Goal: Find specific page/section: Find specific page/section

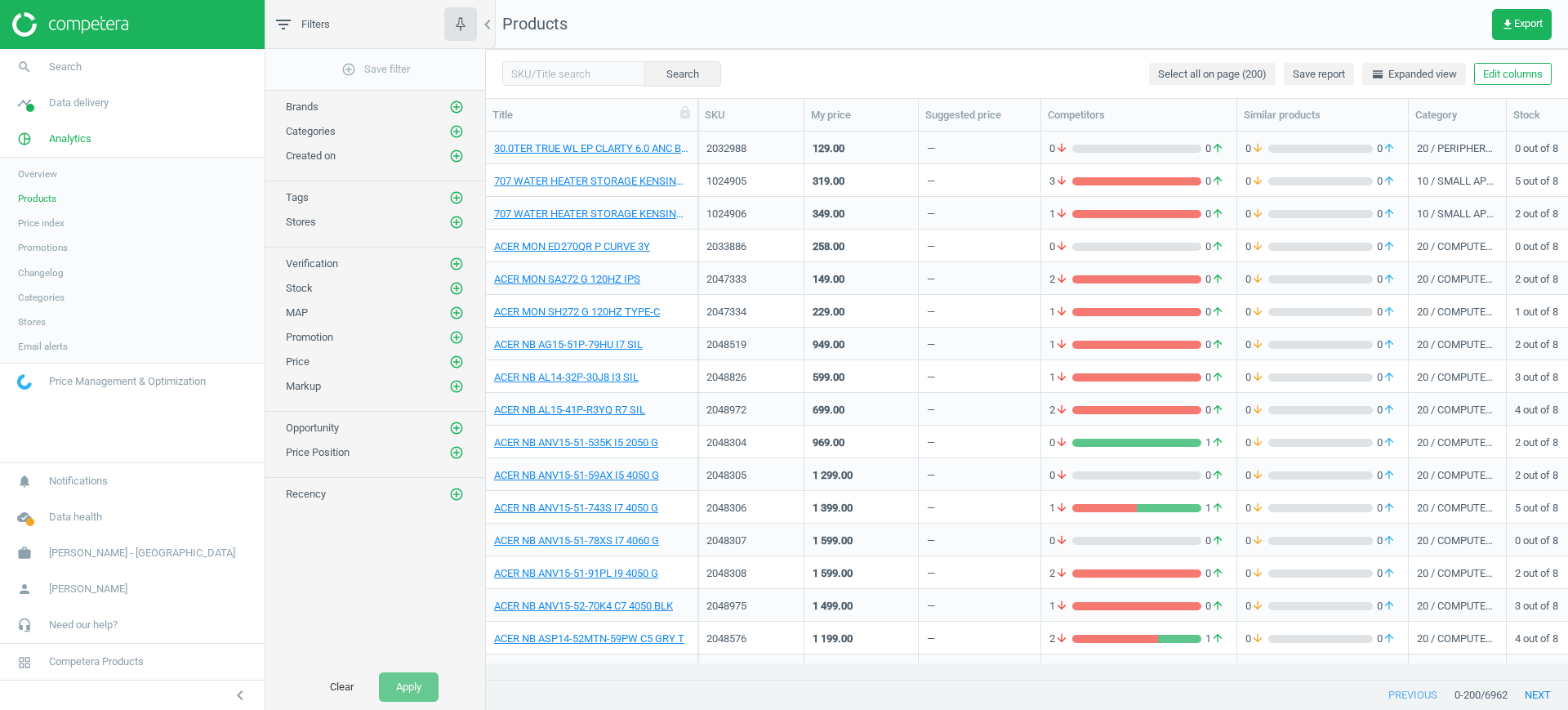
scroll to position [517, 1067]
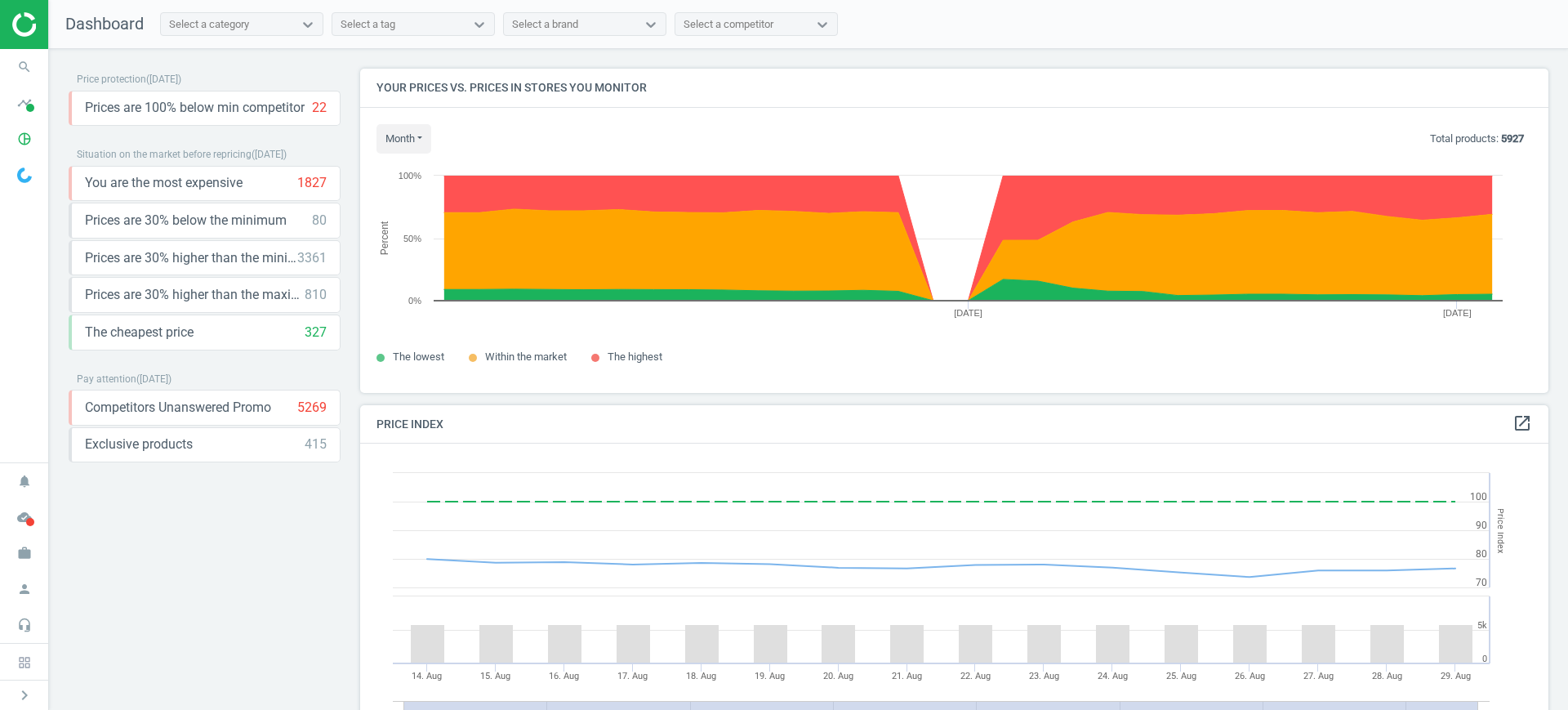
scroll to position [407, 1205]
click at [36, 108] on icon "timeline" at bounding box center [24, 103] width 31 height 31
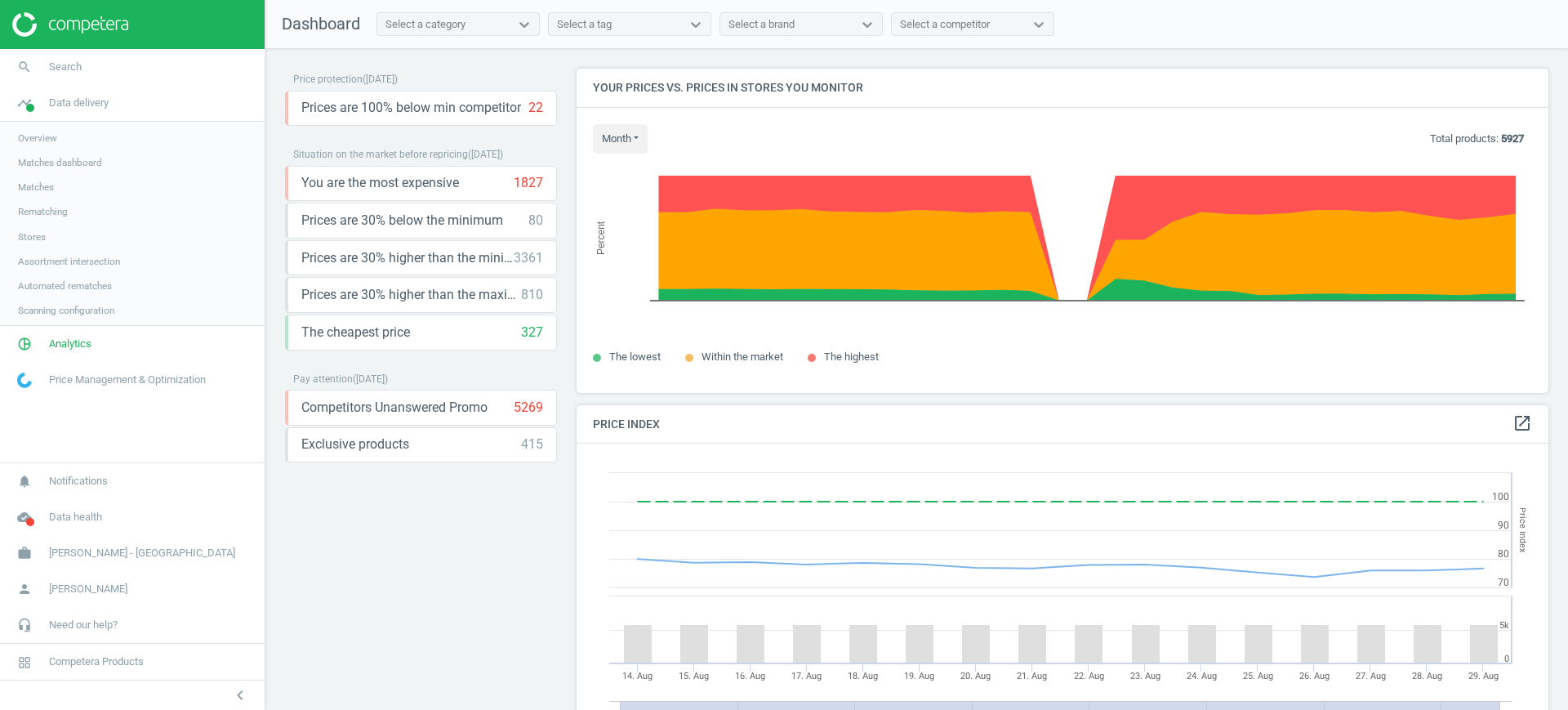
scroll to position [407, 988]
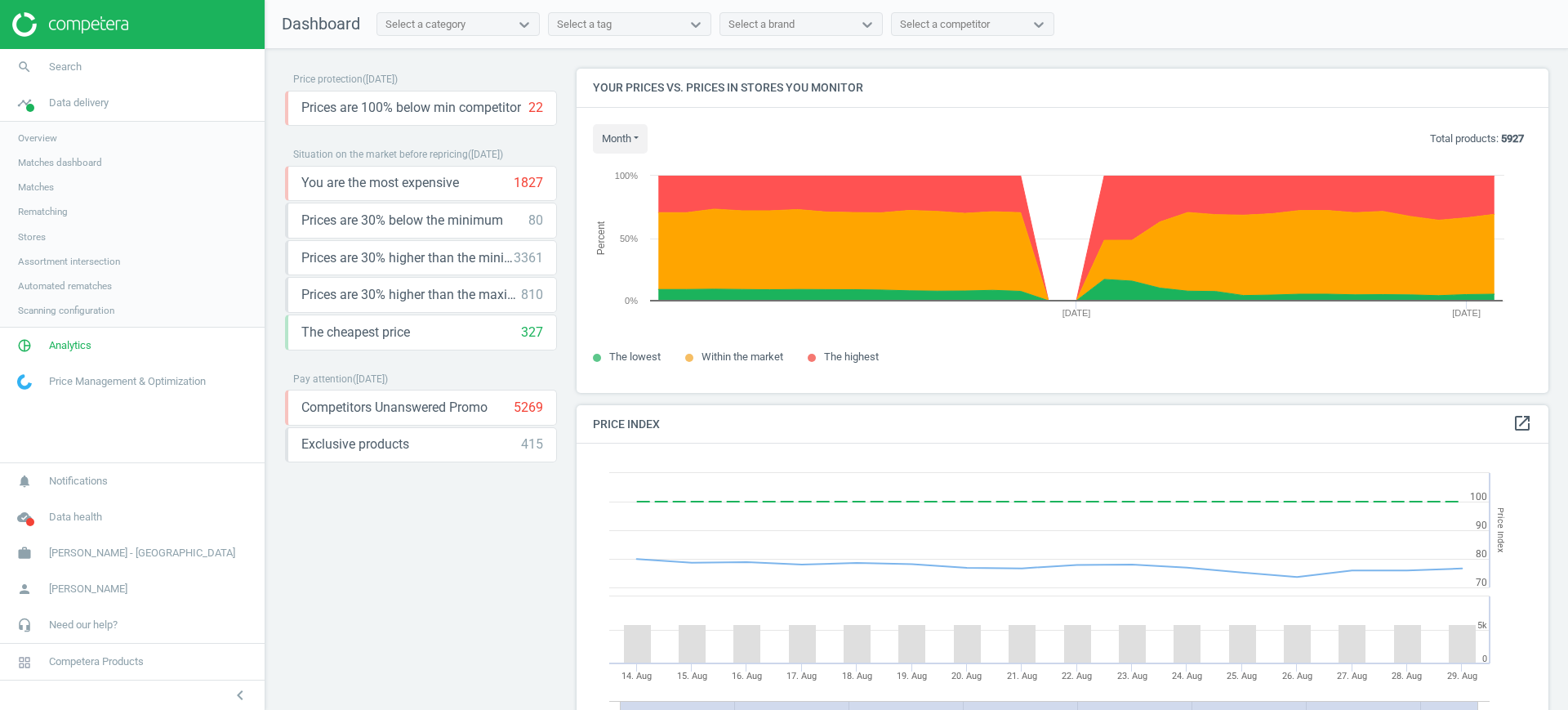
click at [36, 233] on span "Stores" at bounding box center [32, 237] width 28 height 13
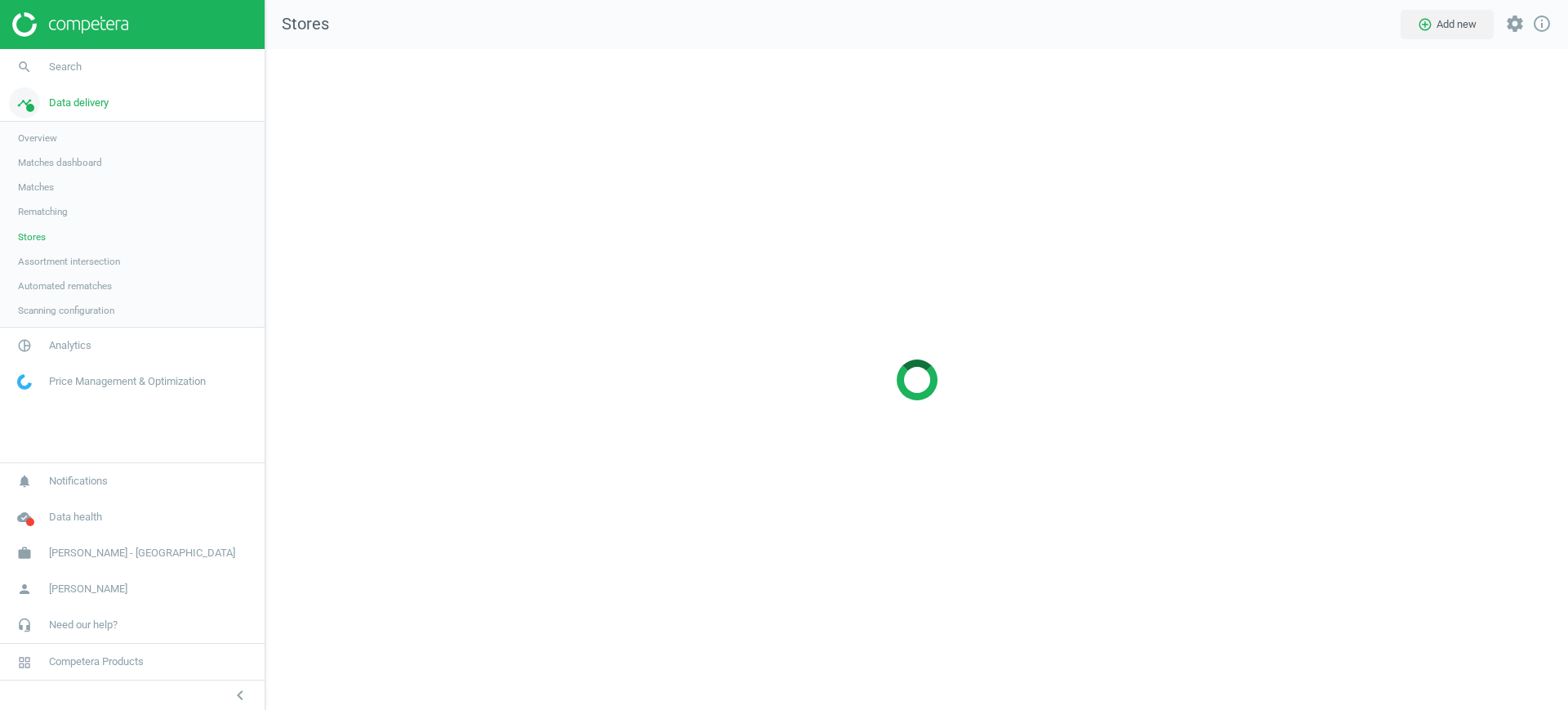
scroll to position [693, 1335]
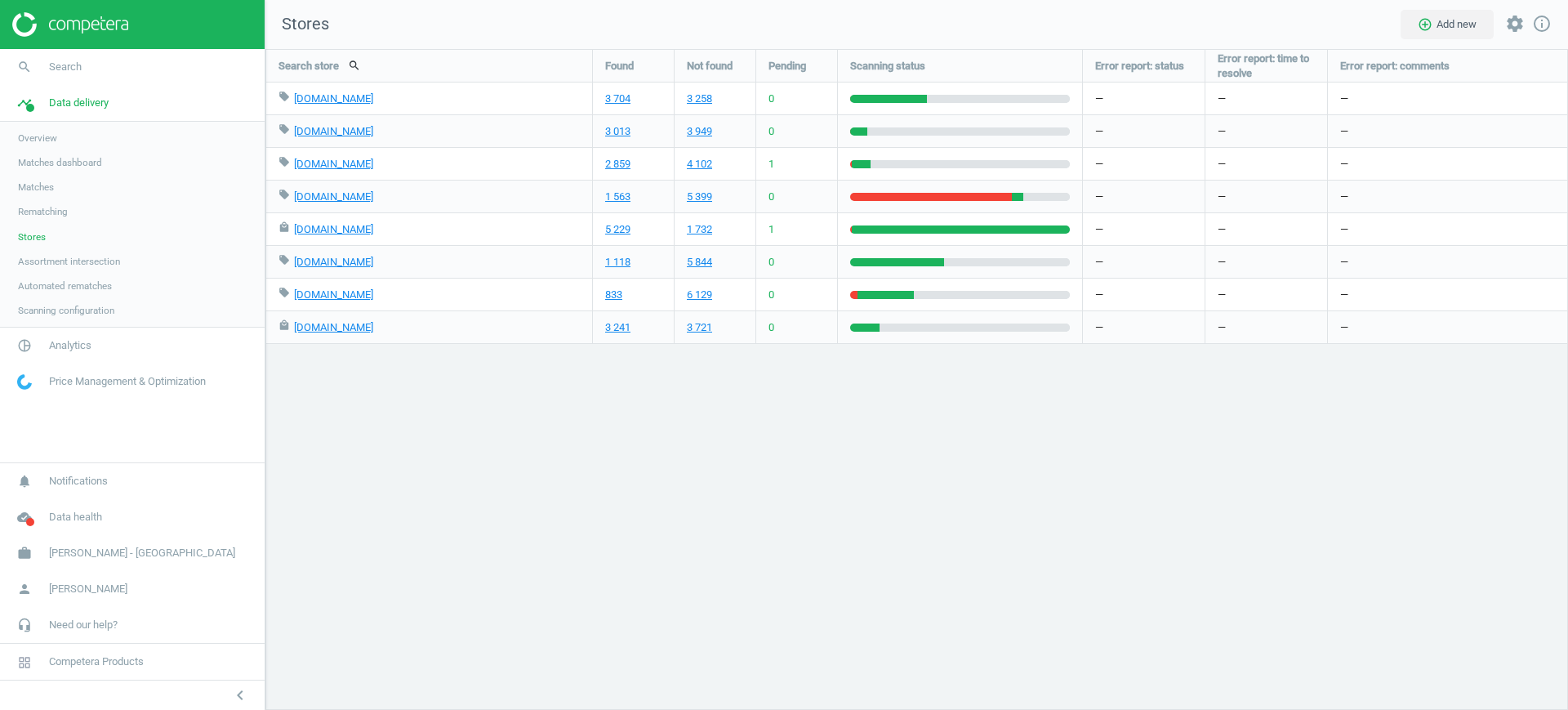
click at [1495, 439] on div "Search store search Found Not found Pending Scanning status Error report: statu…" at bounding box center [916, 379] width 1303 height 661
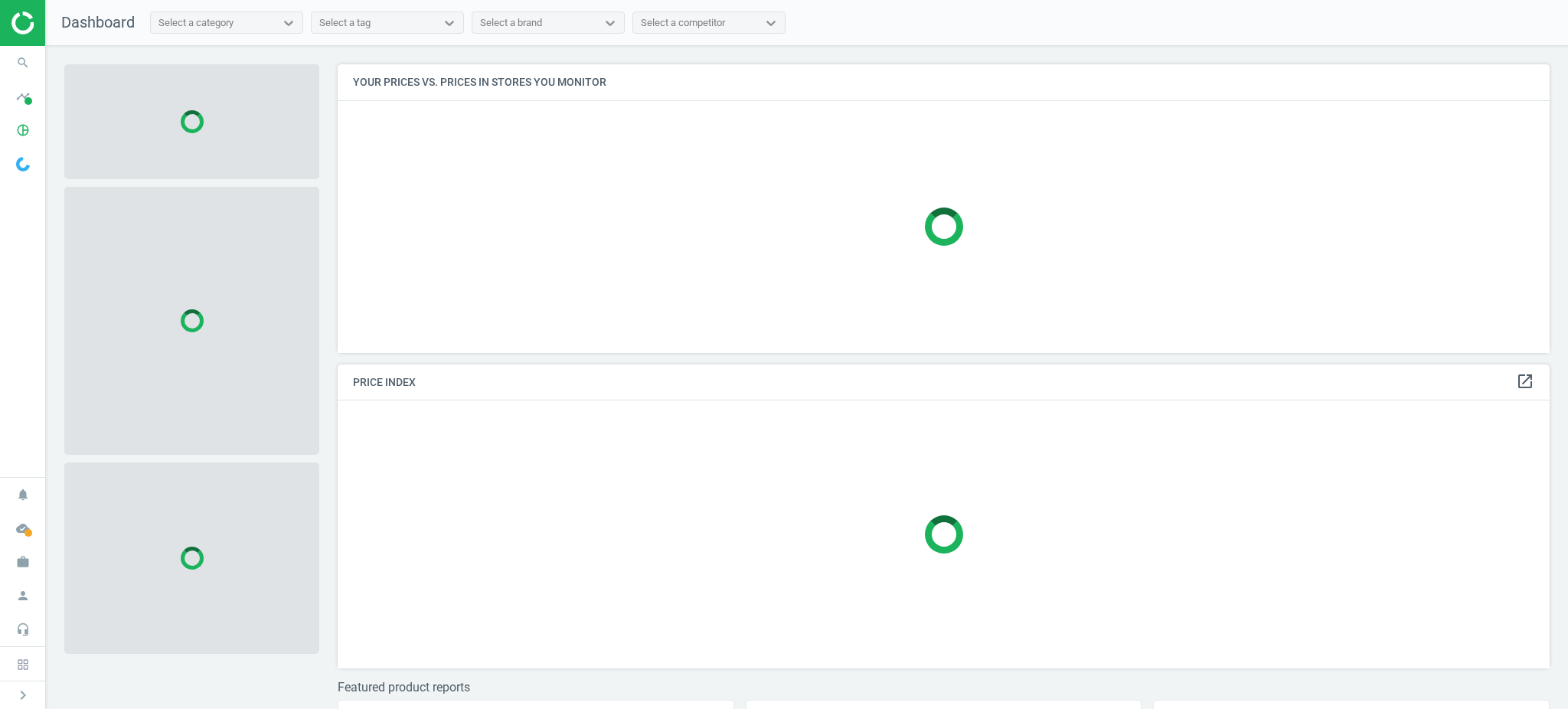
scroll to position [320, 1227]
click at [33, 123] on icon "pie_chart_outlined" at bounding box center [23, 130] width 29 height 29
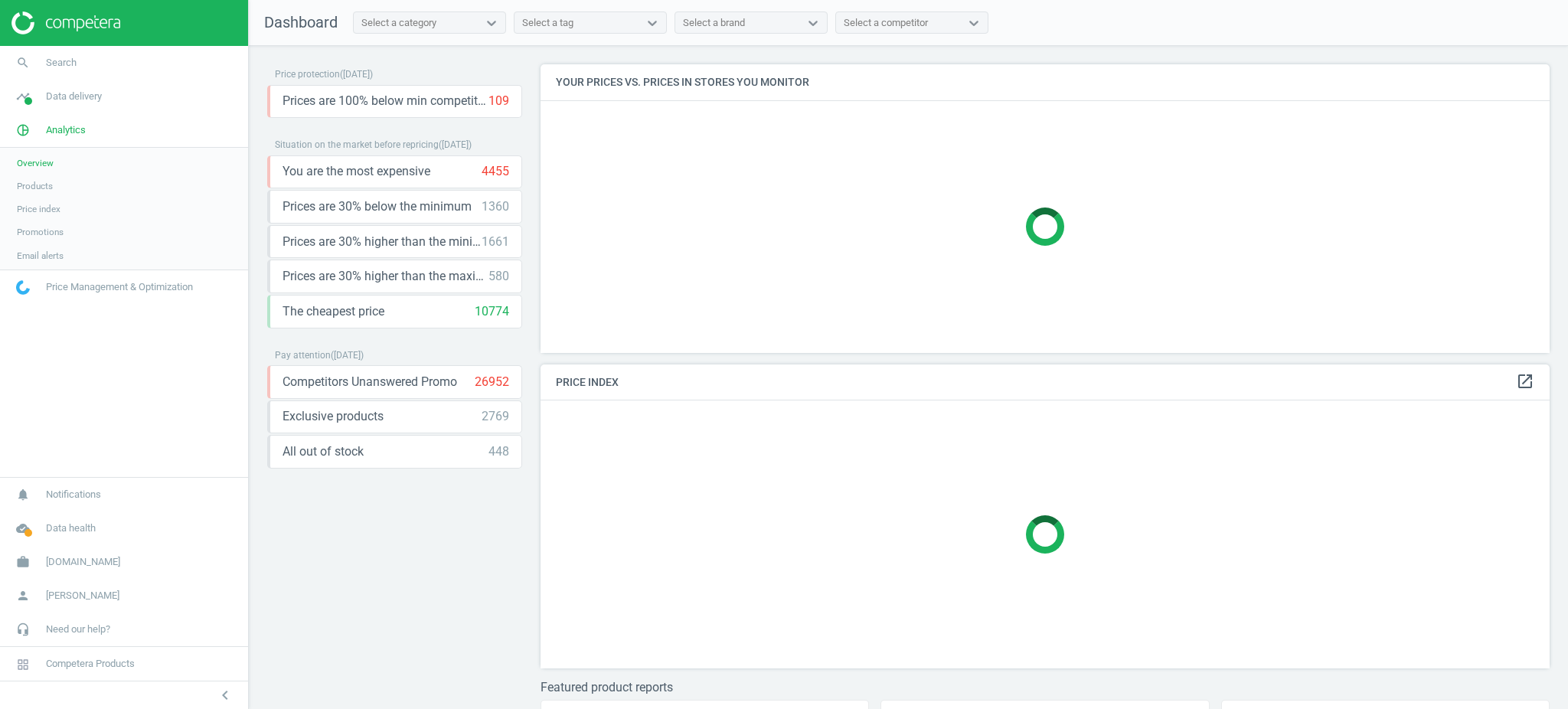
scroll to position [7, 8]
click at [47, 195] on link "Products" at bounding box center [124, 186] width 248 height 23
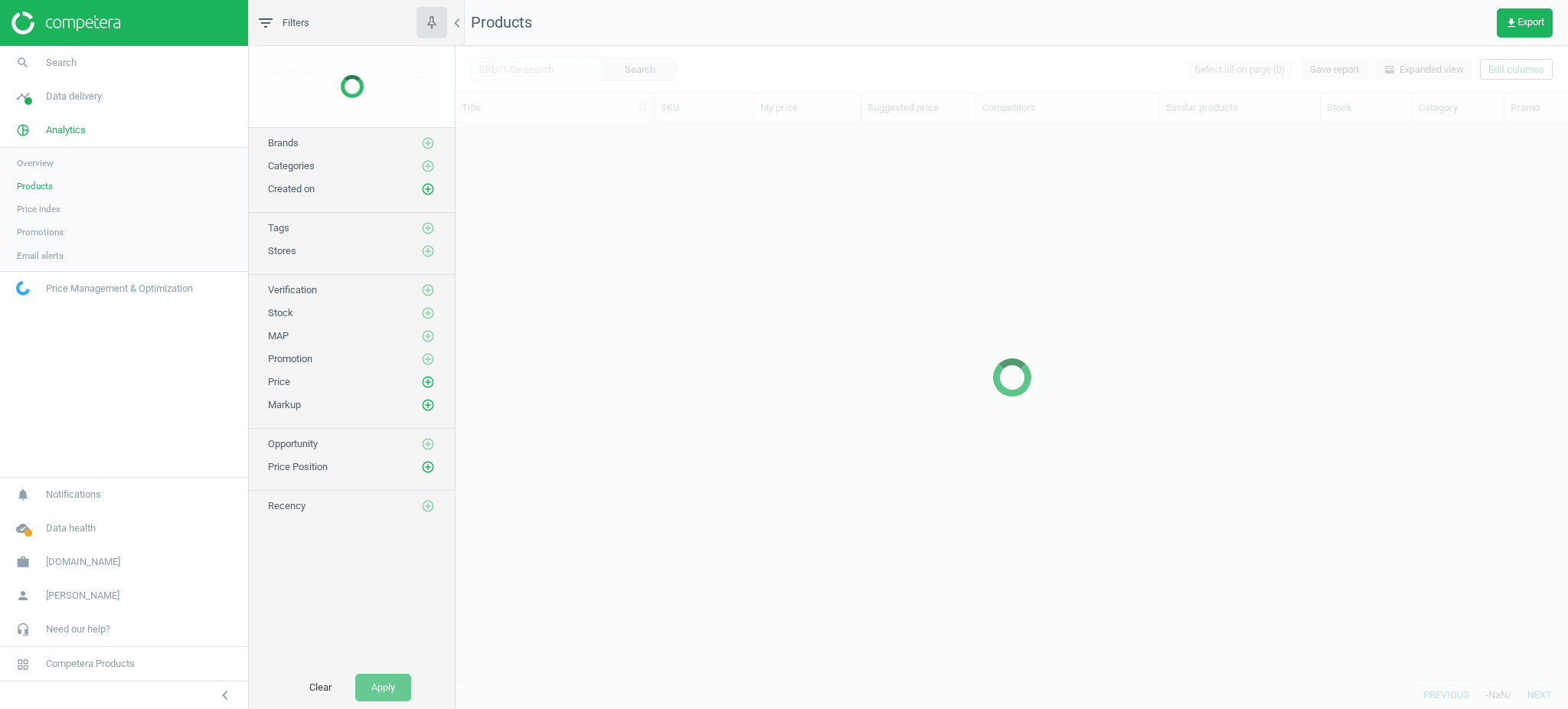
scroll to position [526, 1096]
click at [528, 64] on div at bounding box center [1012, 377] width 1113 height 663
click at [536, 66] on div at bounding box center [1012, 377] width 1113 height 663
click at [565, 69] on div at bounding box center [1012, 377] width 1113 height 663
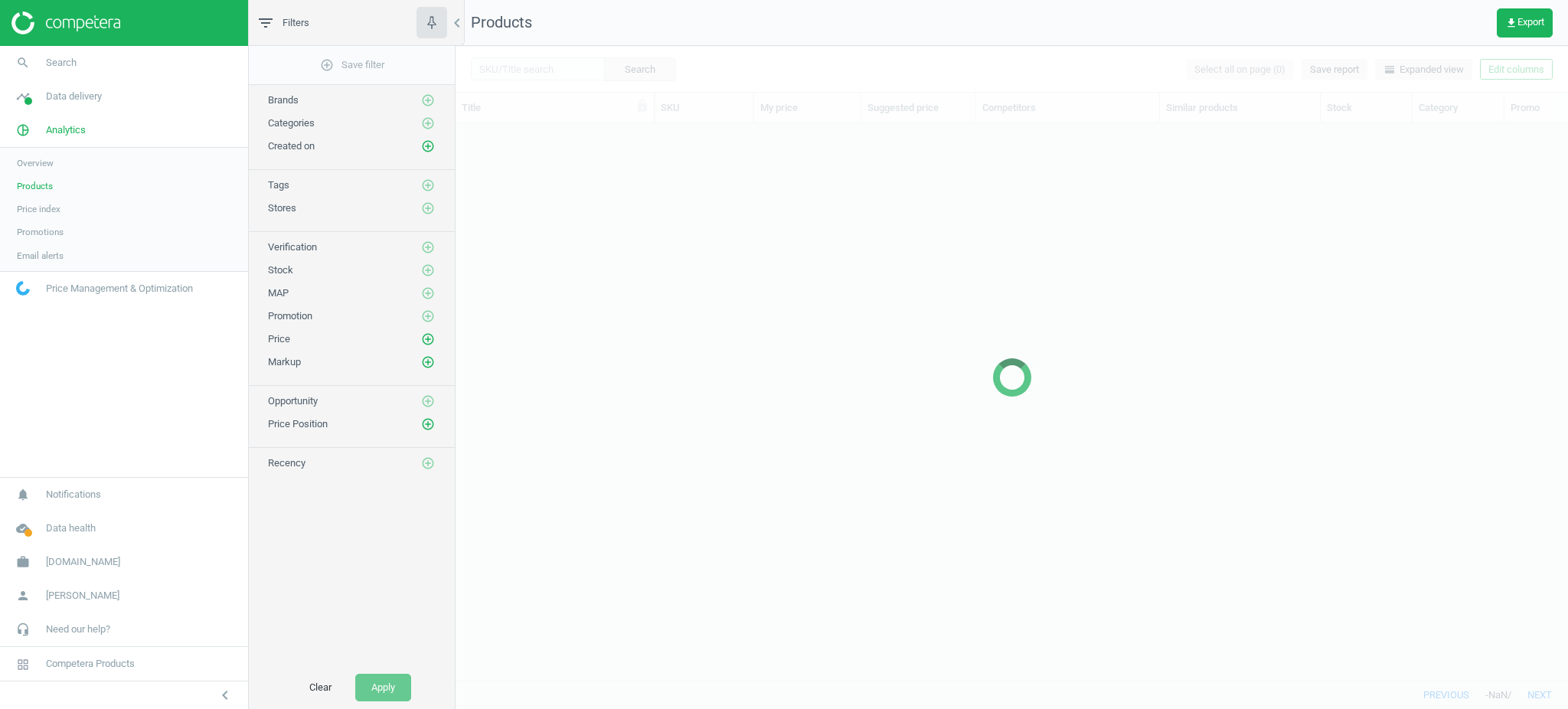
click at [567, 69] on div at bounding box center [1012, 377] width 1113 height 663
drag, startPoint x: 584, startPoint y: 65, endPoint x: 545, endPoint y: 57, distance: 39.8
click at [574, 65] on div at bounding box center [1012, 377] width 1113 height 663
click at [545, 57] on div at bounding box center [1012, 377] width 1113 height 663
click at [541, 59] on div at bounding box center [1012, 377] width 1113 height 663
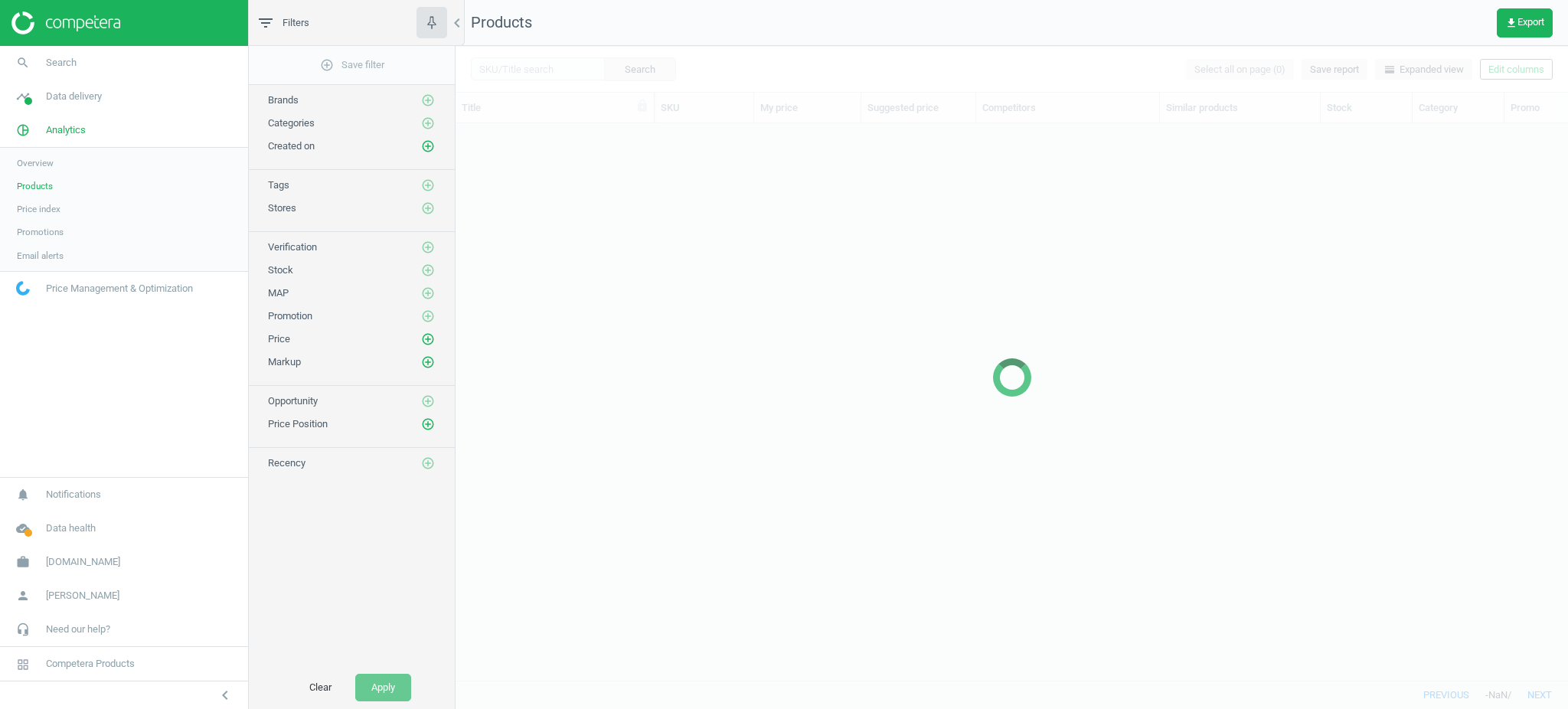
drag, startPoint x: 530, startPoint y: 68, endPoint x: 540, endPoint y: 69, distance: 10.0
click at [540, 69] on div at bounding box center [1012, 377] width 1113 height 663
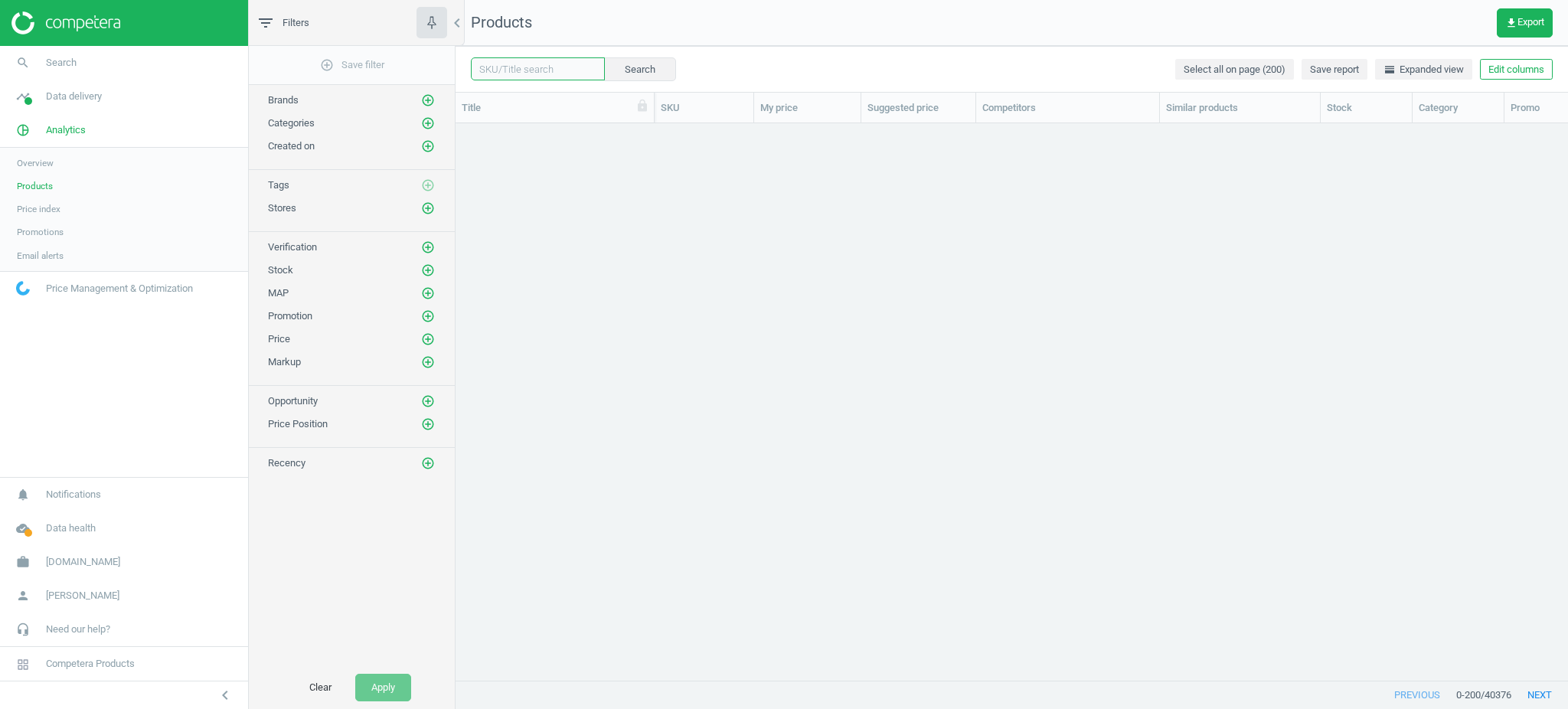
click at [540, 69] on input "text" at bounding box center [537, 69] width 134 height 23
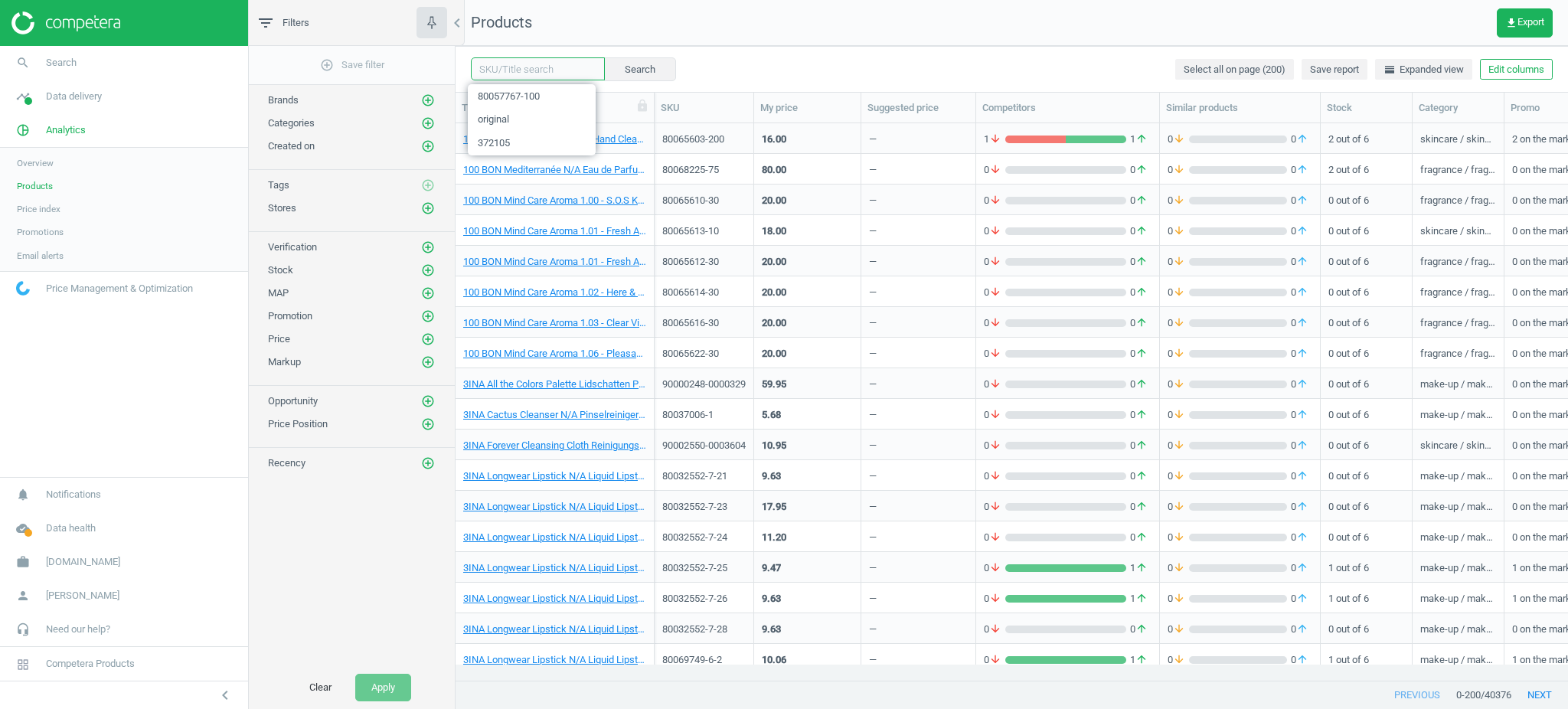
click at [541, 70] on input "text" at bounding box center [537, 69] width 134 height 23
paste input "80063694-2"
type input "80063694-2"
click at [629, 67] on button "Search" at bounding box center [639, 69] width 72 height 23
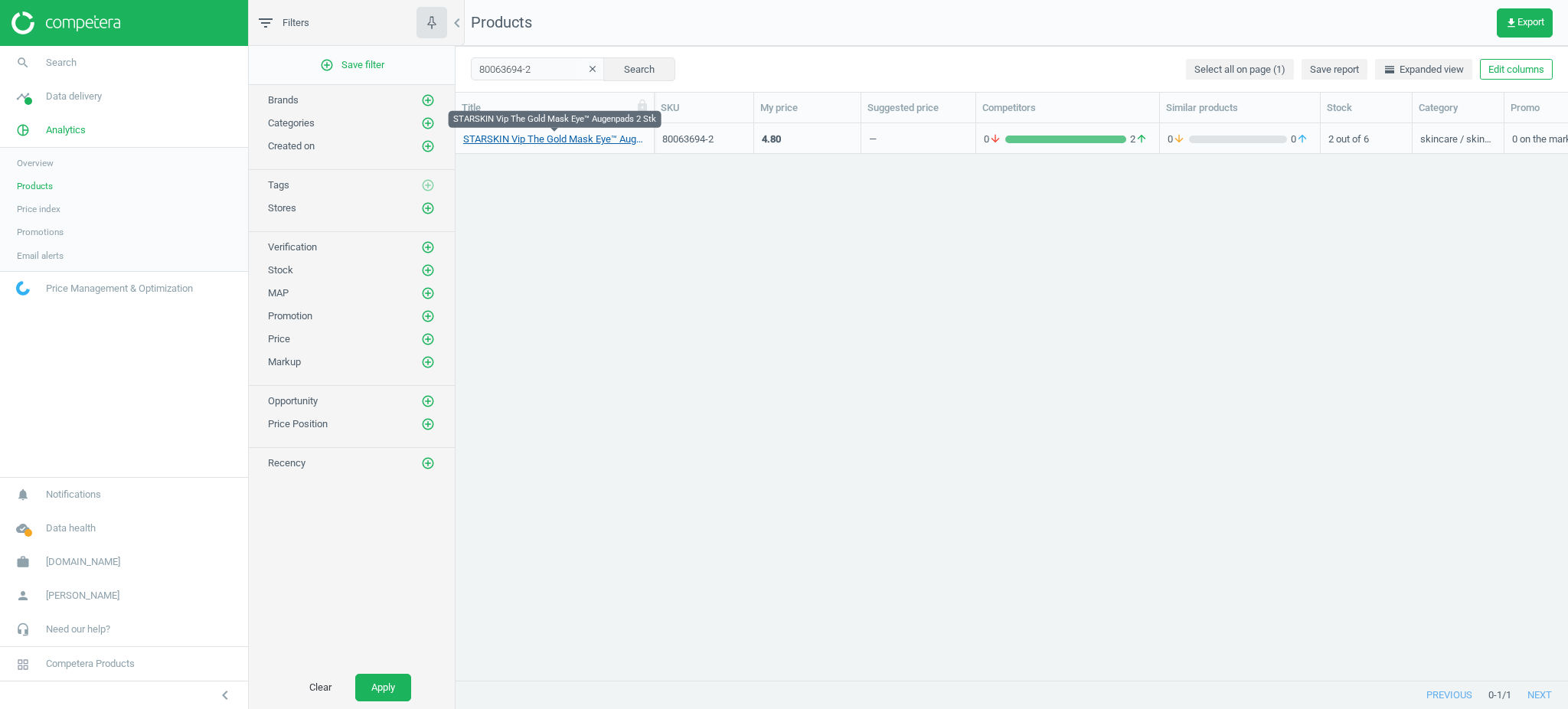
click at [547, 140] on link "STARSKIN Vip The Gold Mask Eye™ Augenpads 2 Stk" at bounding box center [554, 139] width 183 height 13
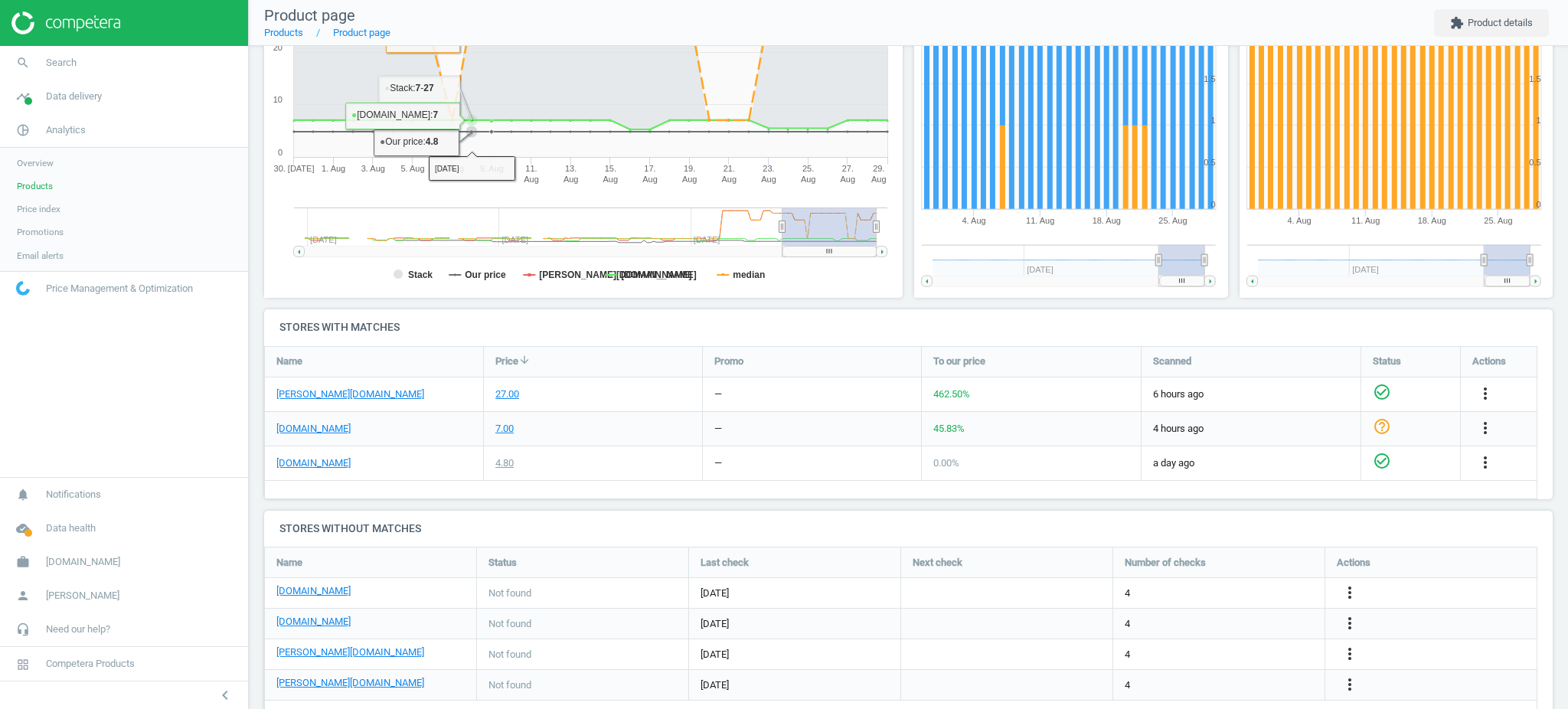
scroll to position [290, 0]
